Goal: Information Seeking & Learning: Check status

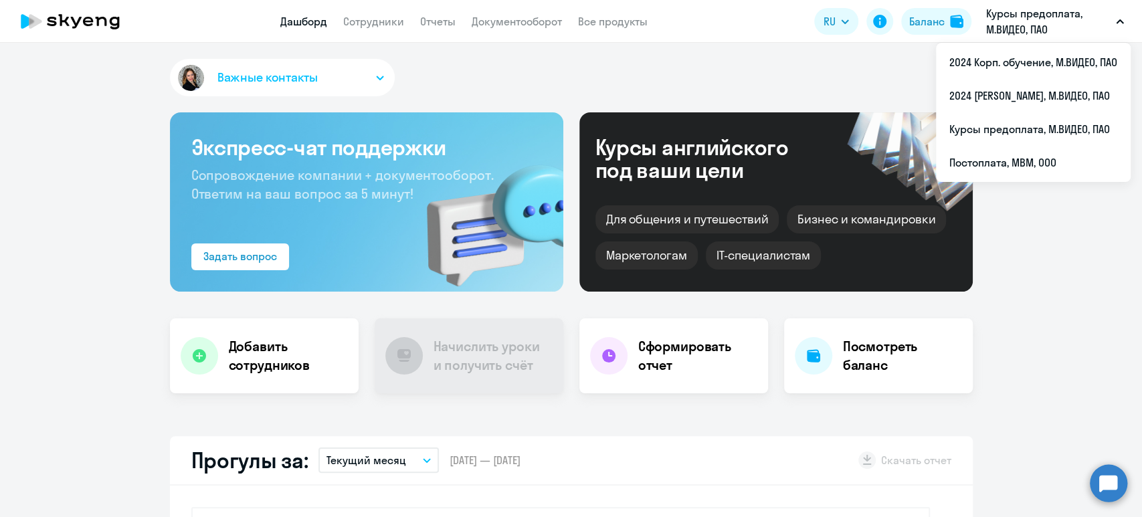
click at [1024, 128] on li "Курсы предоплата, М.ВИДЕО, ПАО" at bounding box center [1033, 128] width 195 height 33
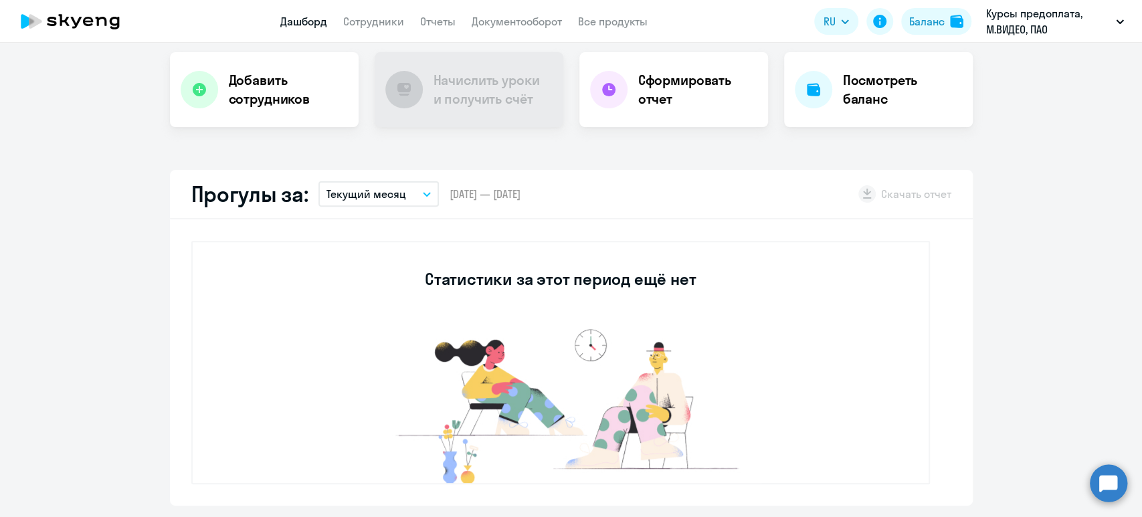
scroll to position [178, 0]
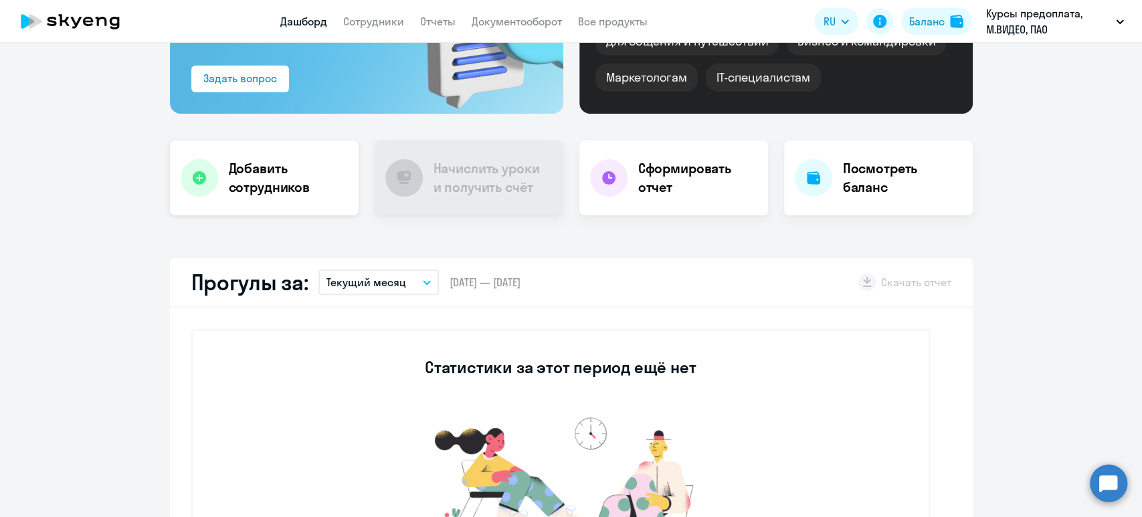
click at [237, 179] on h4 "Добавить сотрудников" at bounding box center [288, 177] width 119 height 37
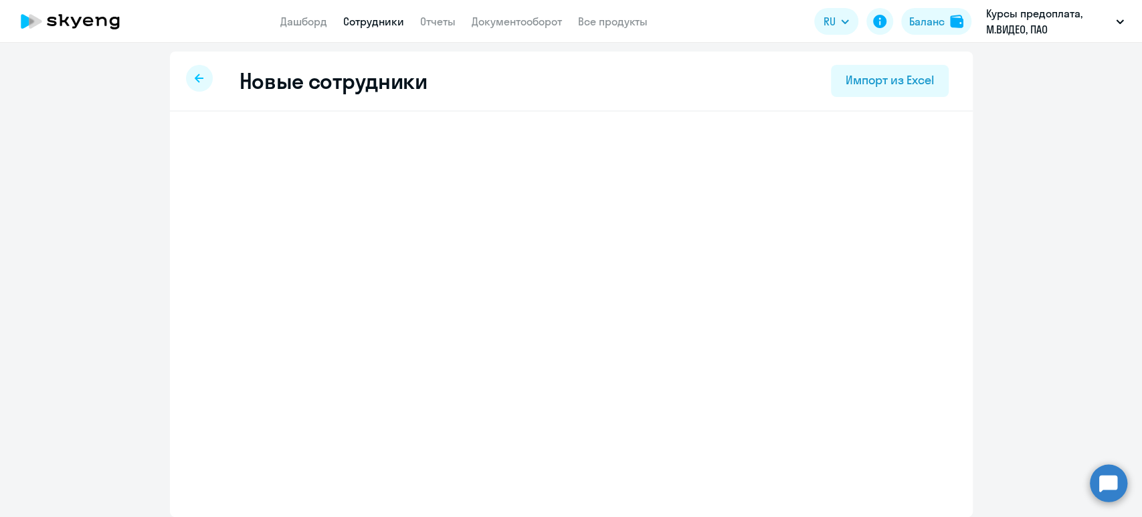
scroll to position [1, 0]
select select "english_adult_not_native_speaker"
select select "3"
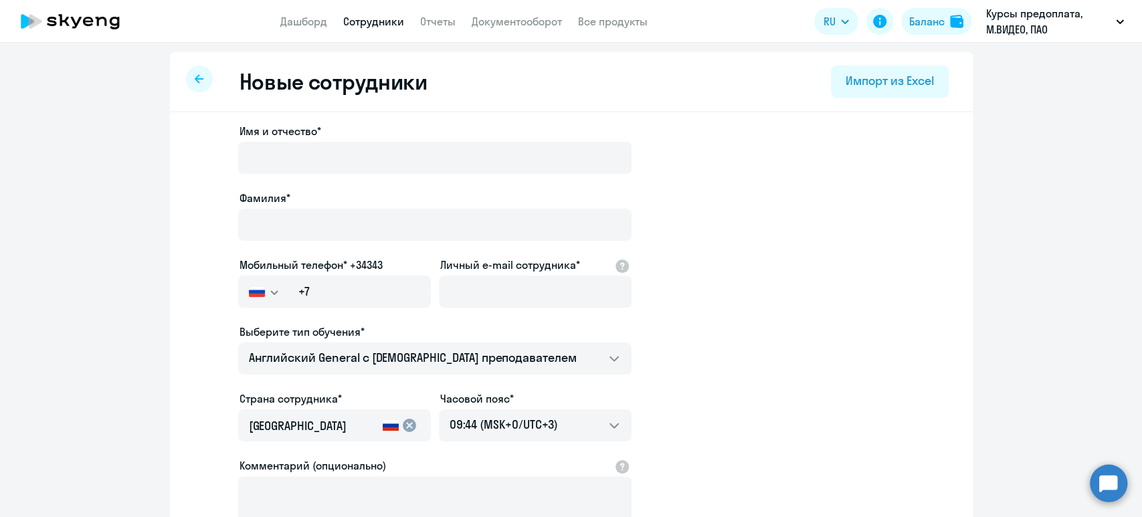
click at [195, 82] on icon at bounding box center [199, 78] width 9 height 9
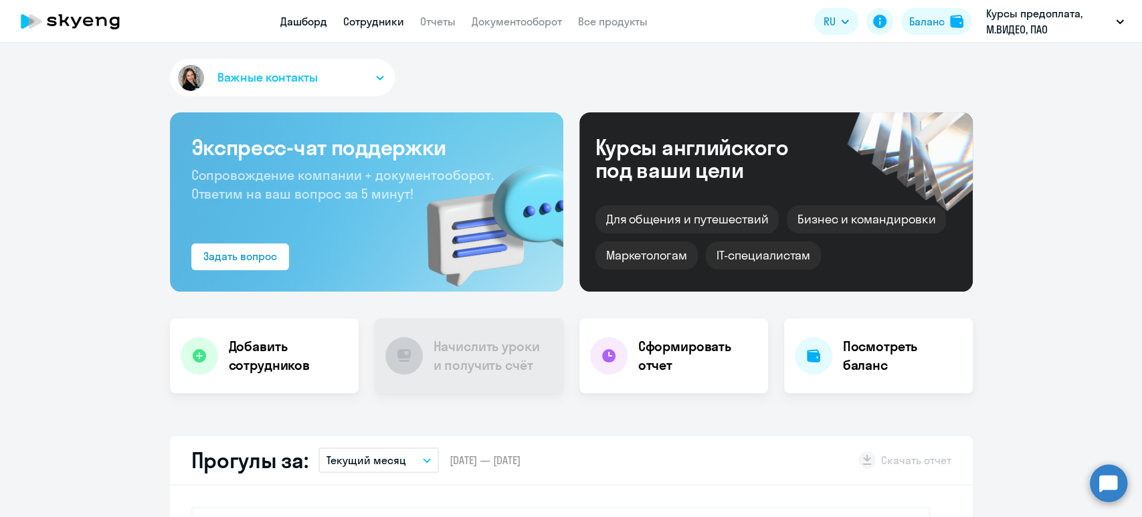
click at [369, 15] on link "Сотрудники" at bounding box center [373, 21] width 61 height 13
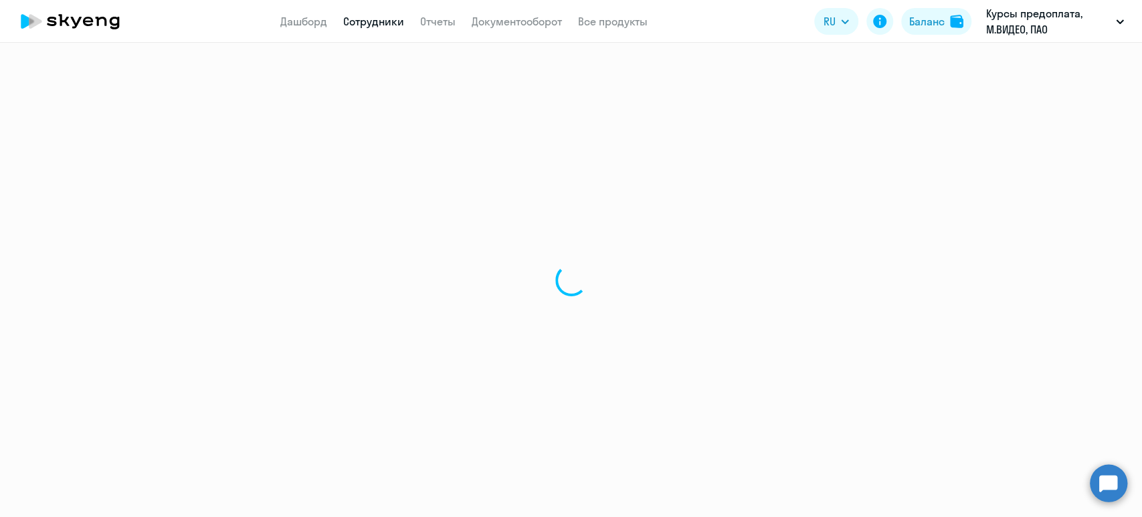
select select "30"
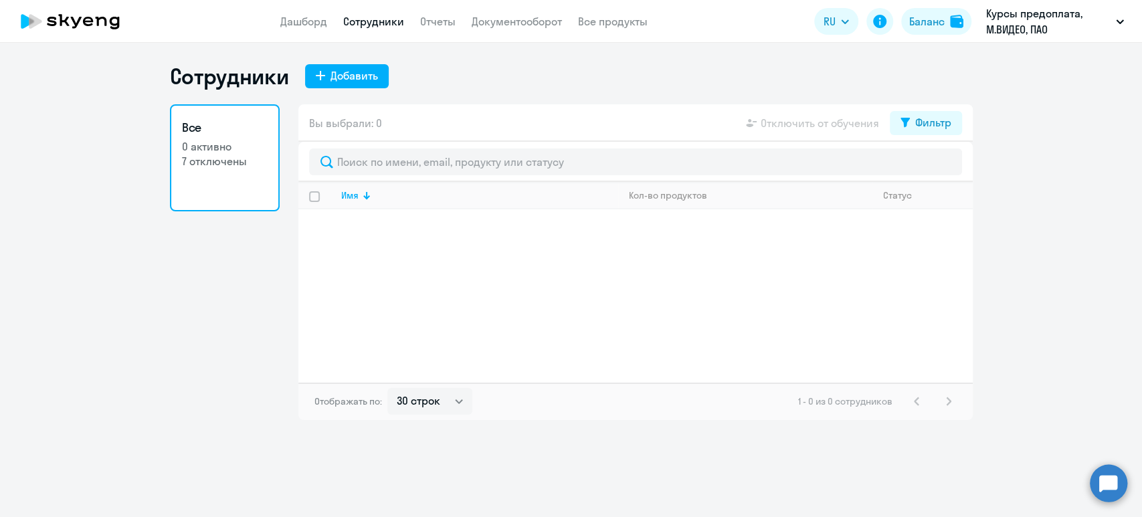
click at [223, 150] on p "0 активно" at bounding box center [225, 146] width 86 height 15
click at [226, 157] on p "7 отключены" at bounding box center [225, 161] width 86 height 15
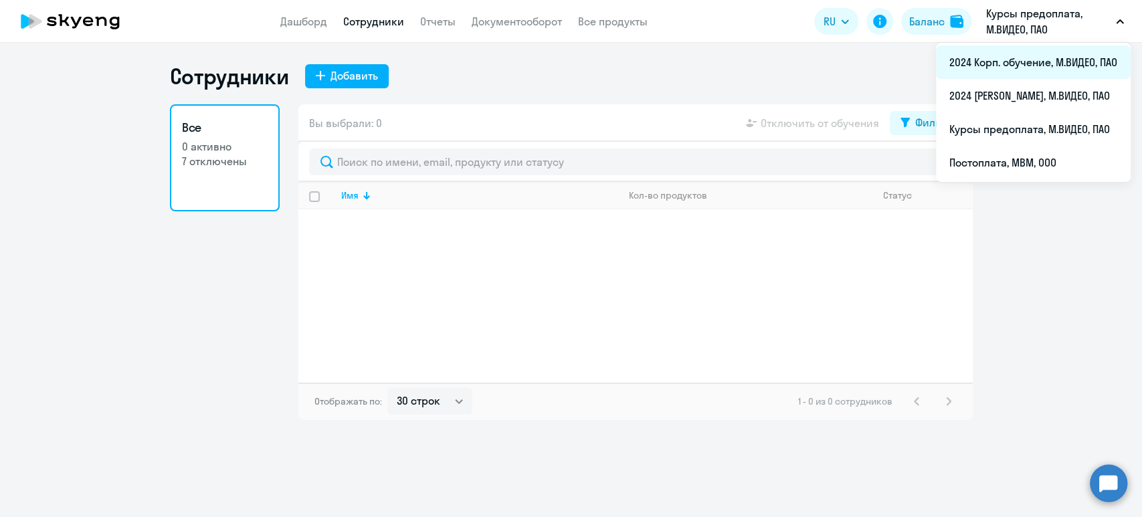
click at [1025, 66] on li "2024 Корп. обучение, М.ВИДЕО, ПАО" at bounding box center [1033, 61] width 195 height 33
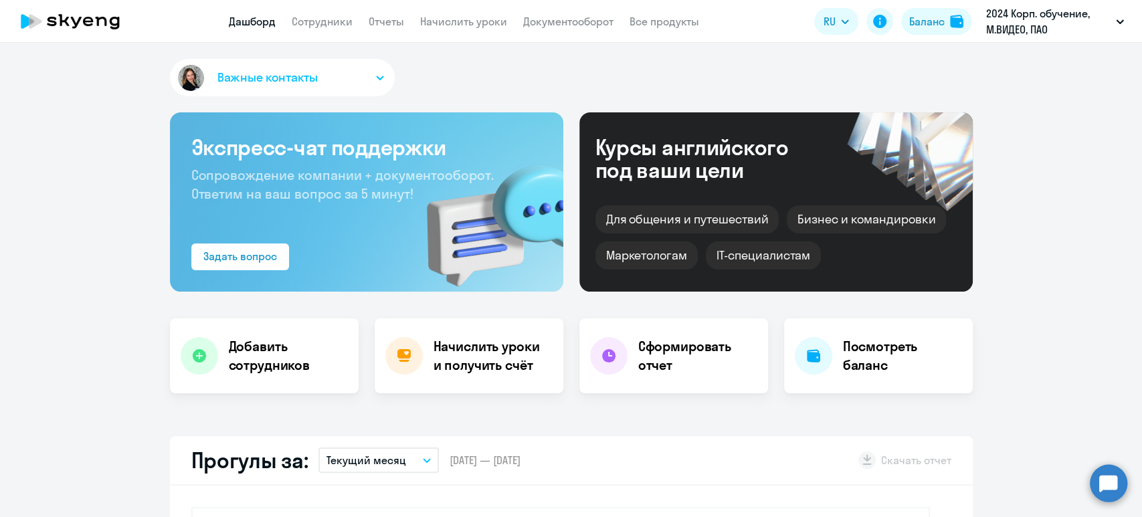
select select "30"
click at [326, 16] on link "Сотрудники" at bounding box center [322, 21] width 61 height 13
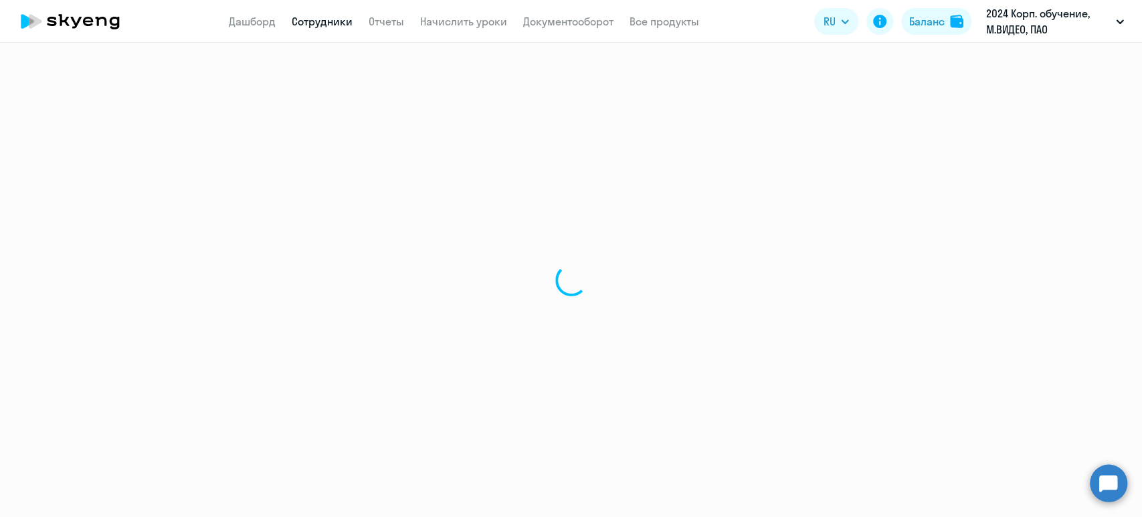
select select "30"
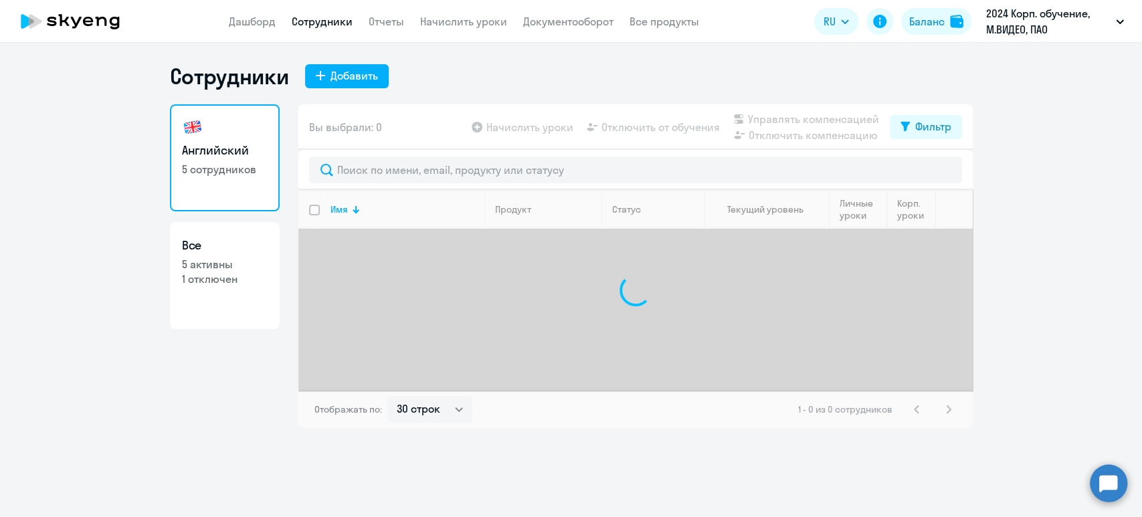
click at [193, 162] on p "5 сотрудников" at bounding box center [225, 169] width 86 height 15
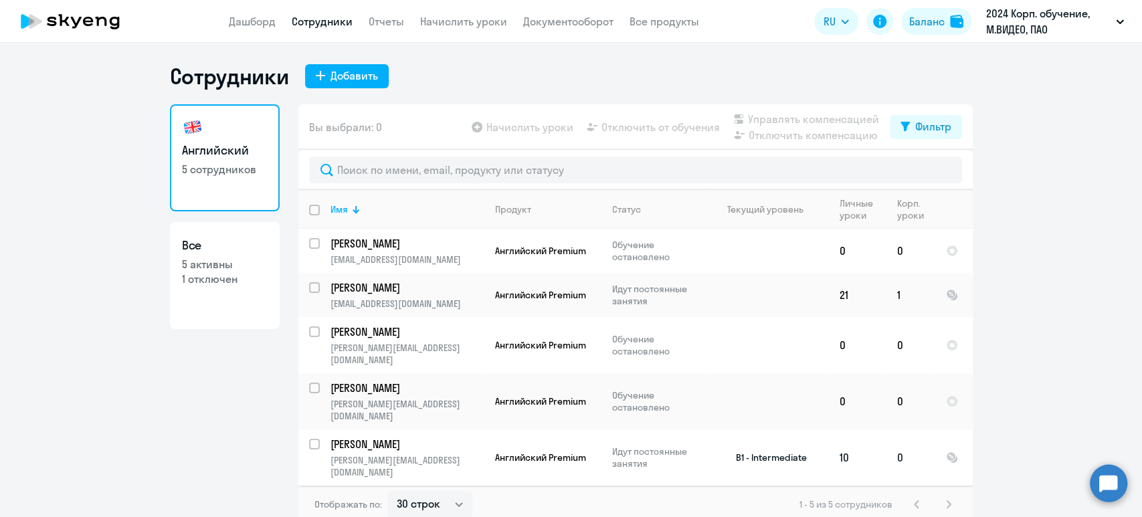
click at [387, 437] on p "[PERSON_NAME]" at bounding box center [405, 444] width 151 height 15
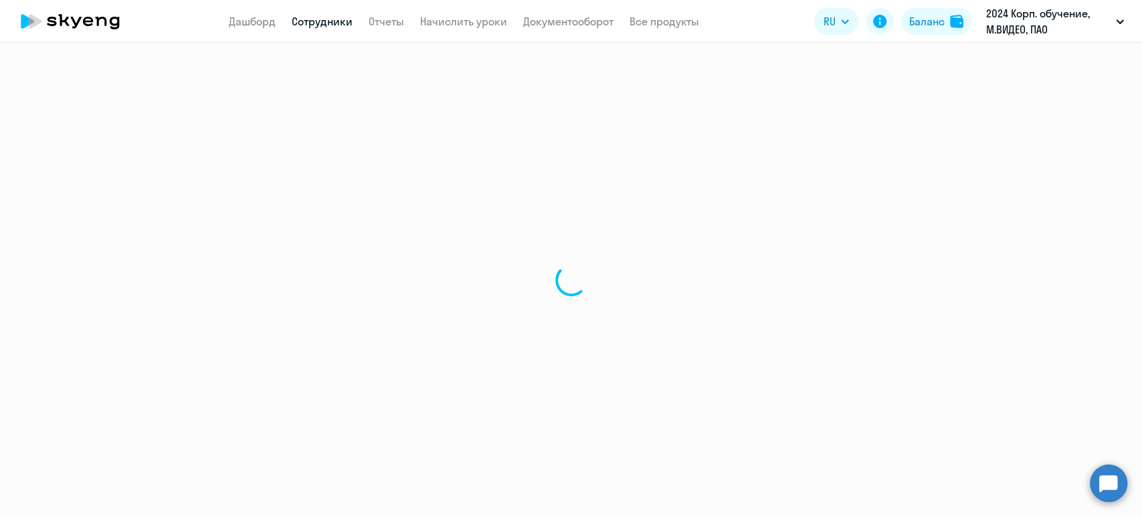
select select "english"
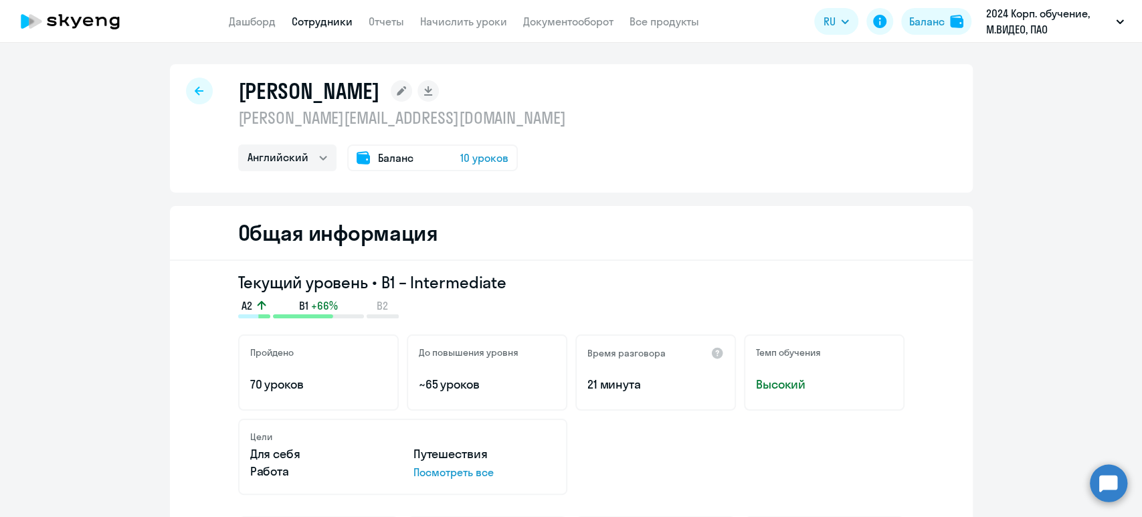
click at [484, 155] on span "10 уроков" at bounding box center [484, 158] width 48 height 16
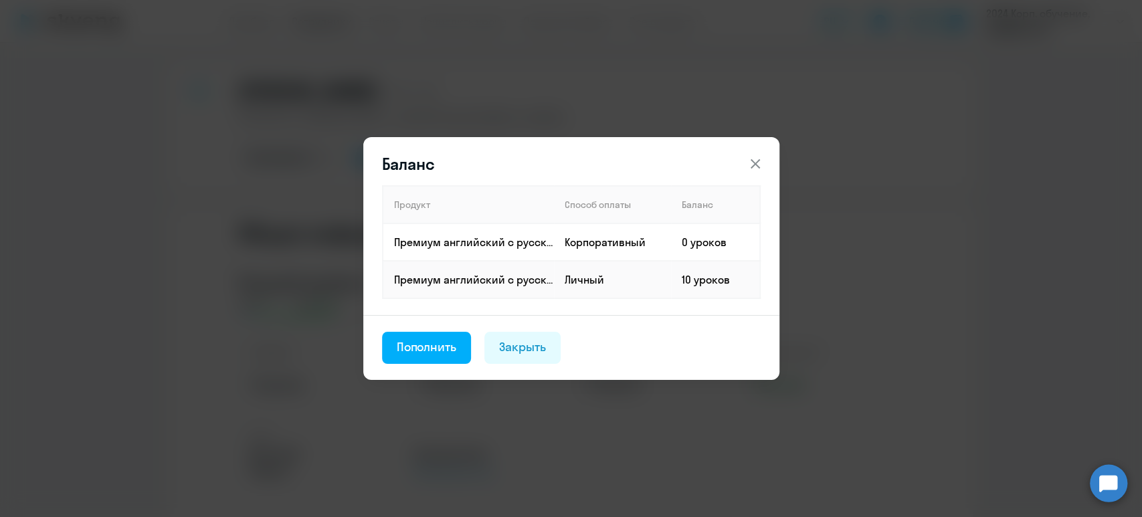
click at [752, 163] on icon at bounding box center [755, 164] width 16 height 16
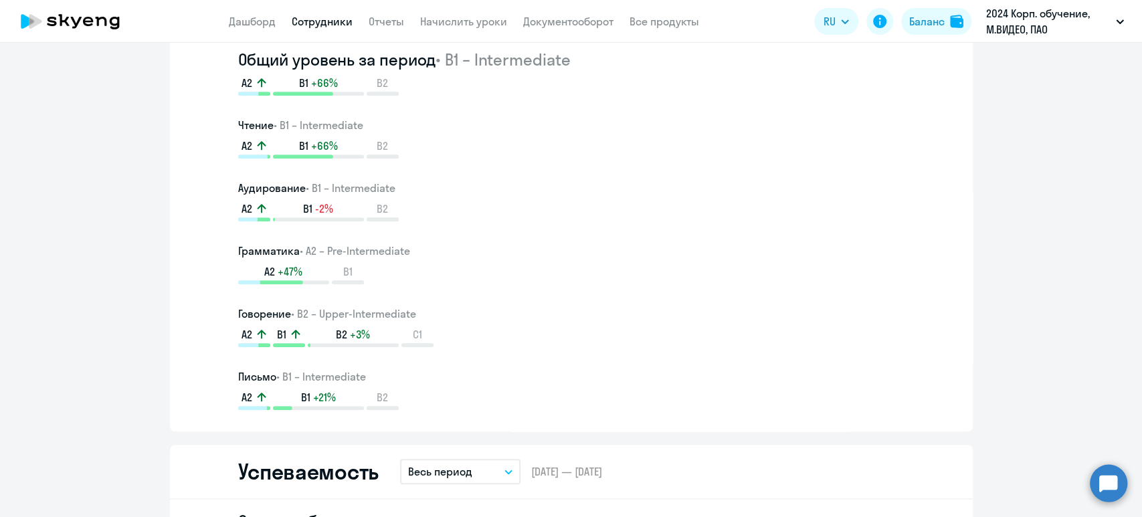
scroll to position [713, 0]
